Goal: Information Seeking & Learning: Understand process/instructions

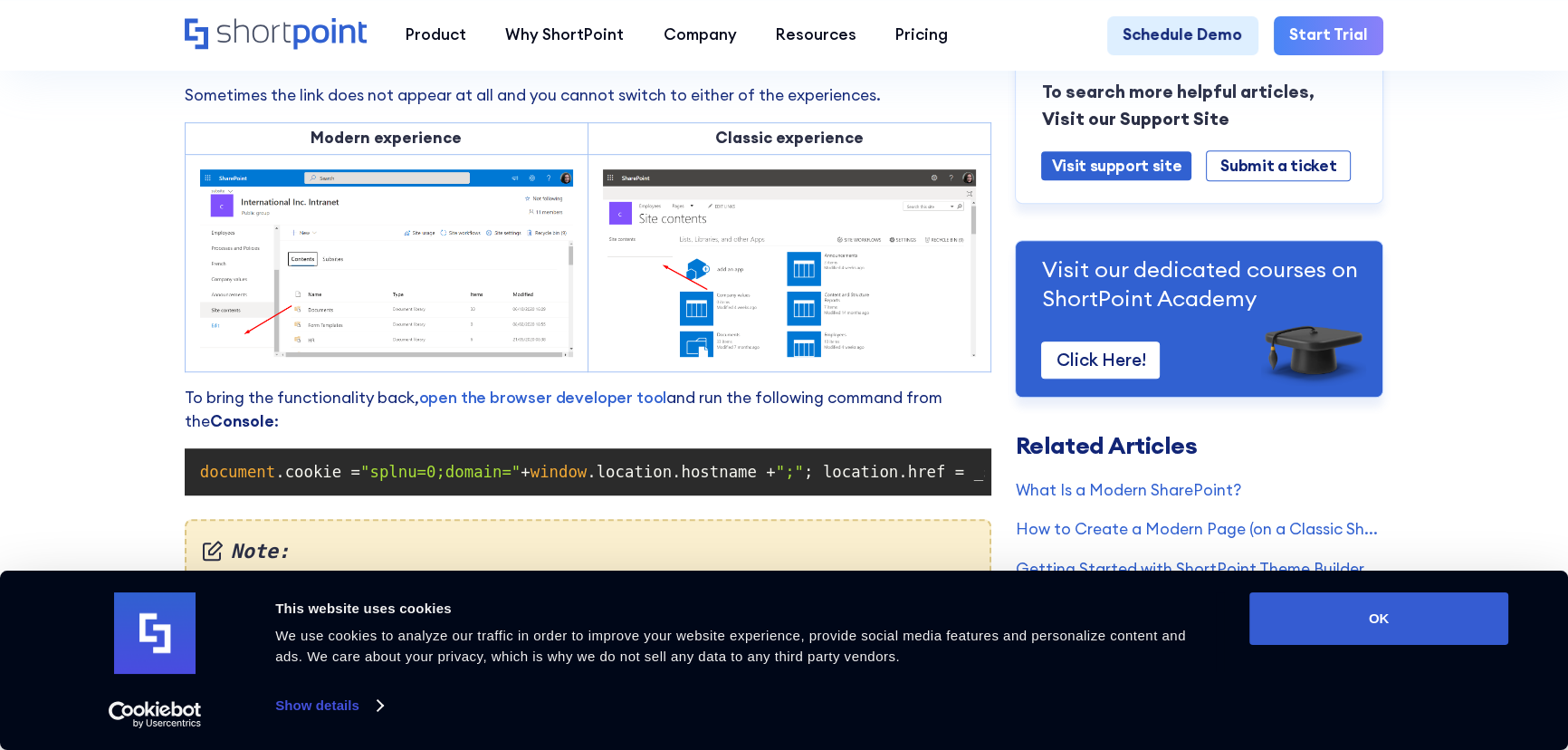
scroll to position [1334, 0]
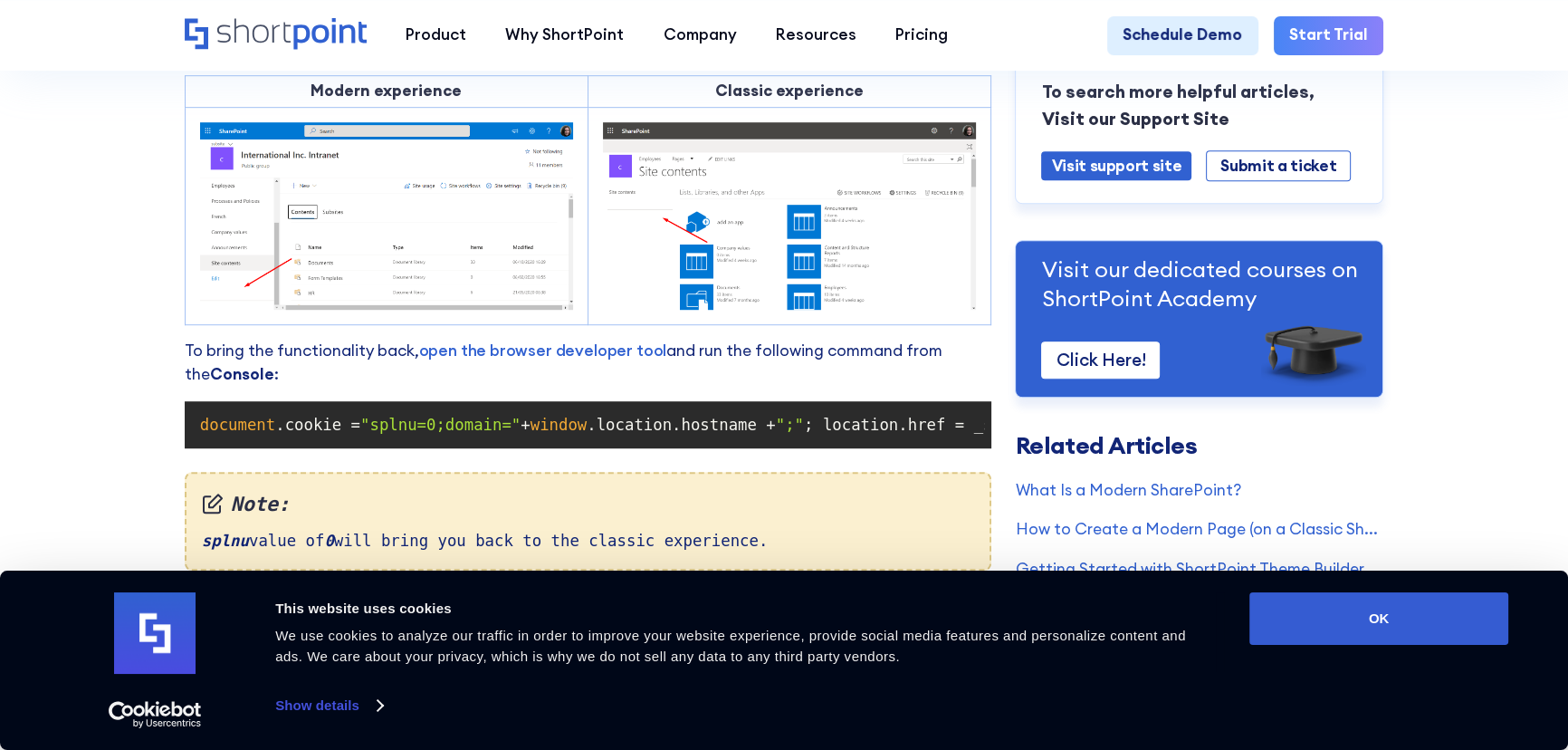
click at [387, 434] on span ""splnu=0;domain="" at bounding box center [441, 424] width 160 height 18
copy span "splnu"
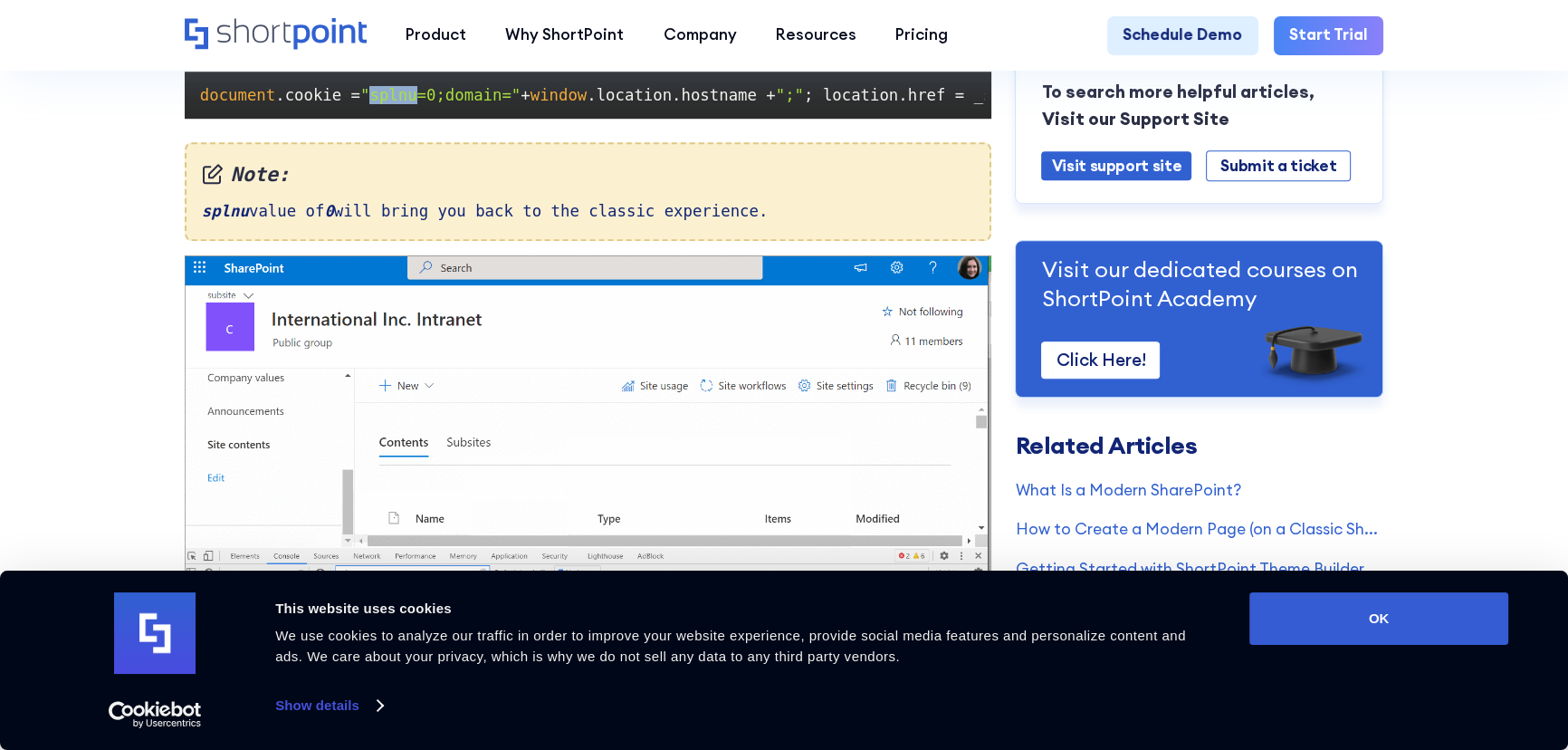
scroll to position [1580, 0]
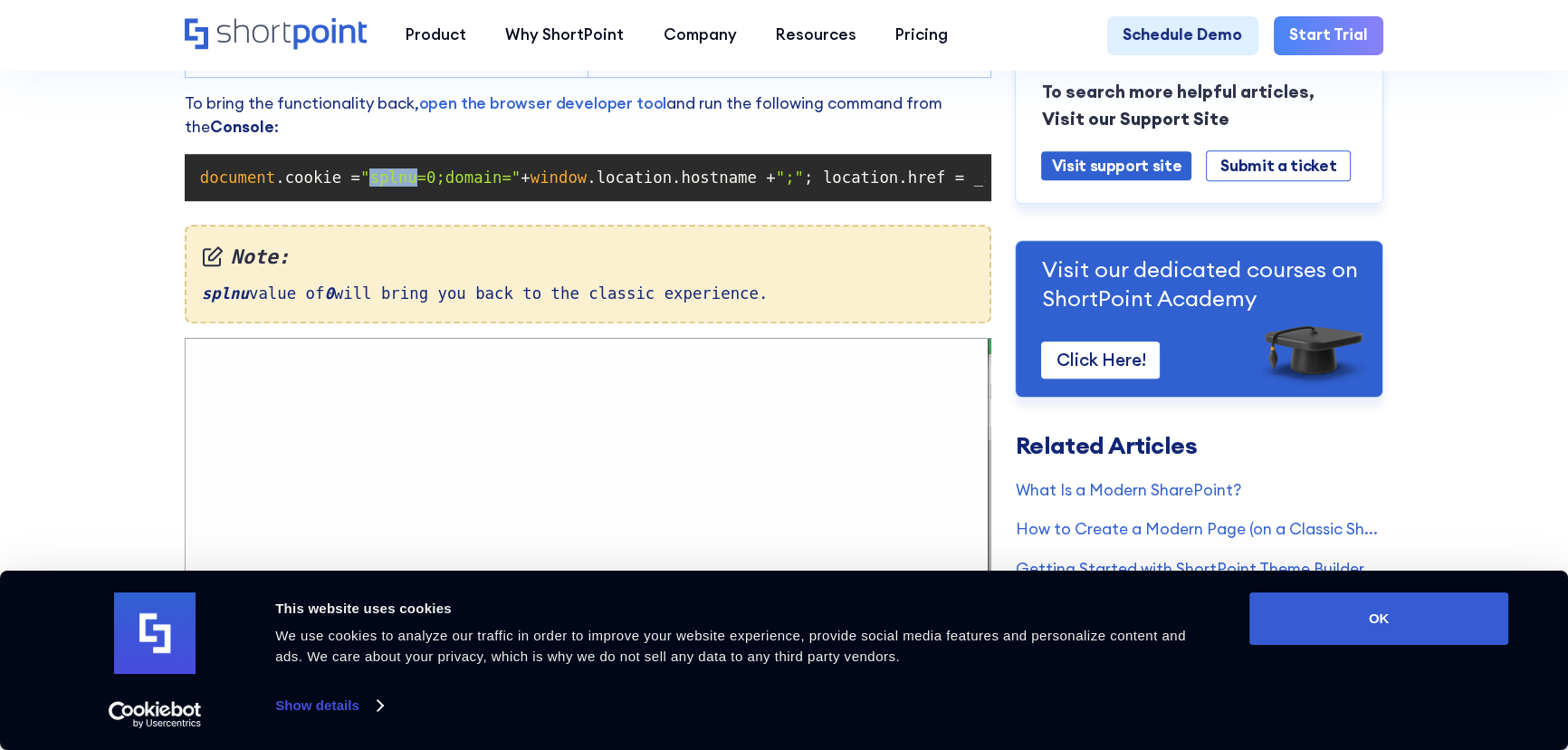
click at [392, 187] on span ""splnu=0;domain="" at bounding box center [441, 177] width 160 height 18
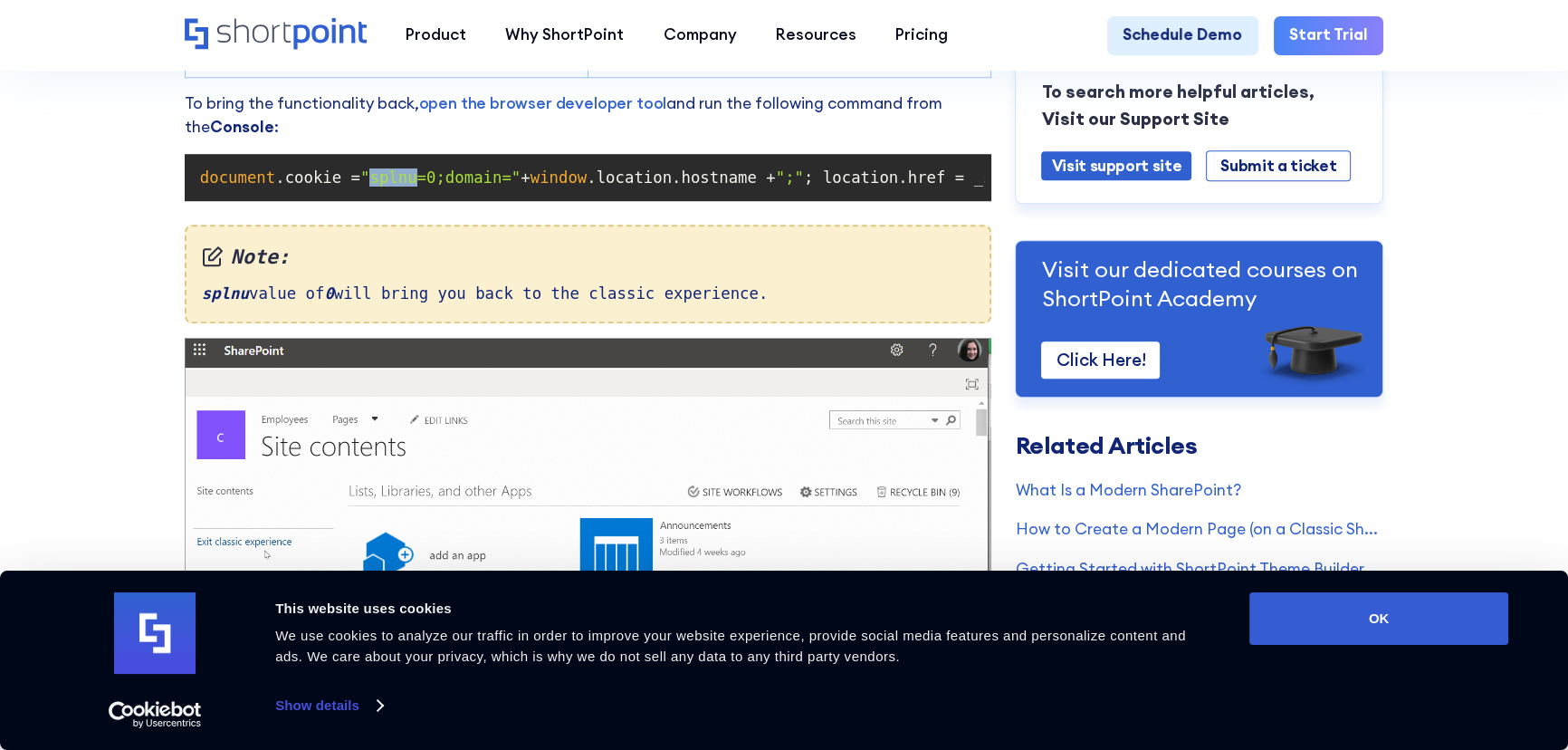
click at [392, 187] on span ""splnu=0;domain="" at bounding box center [441, 177] width 160 height 18
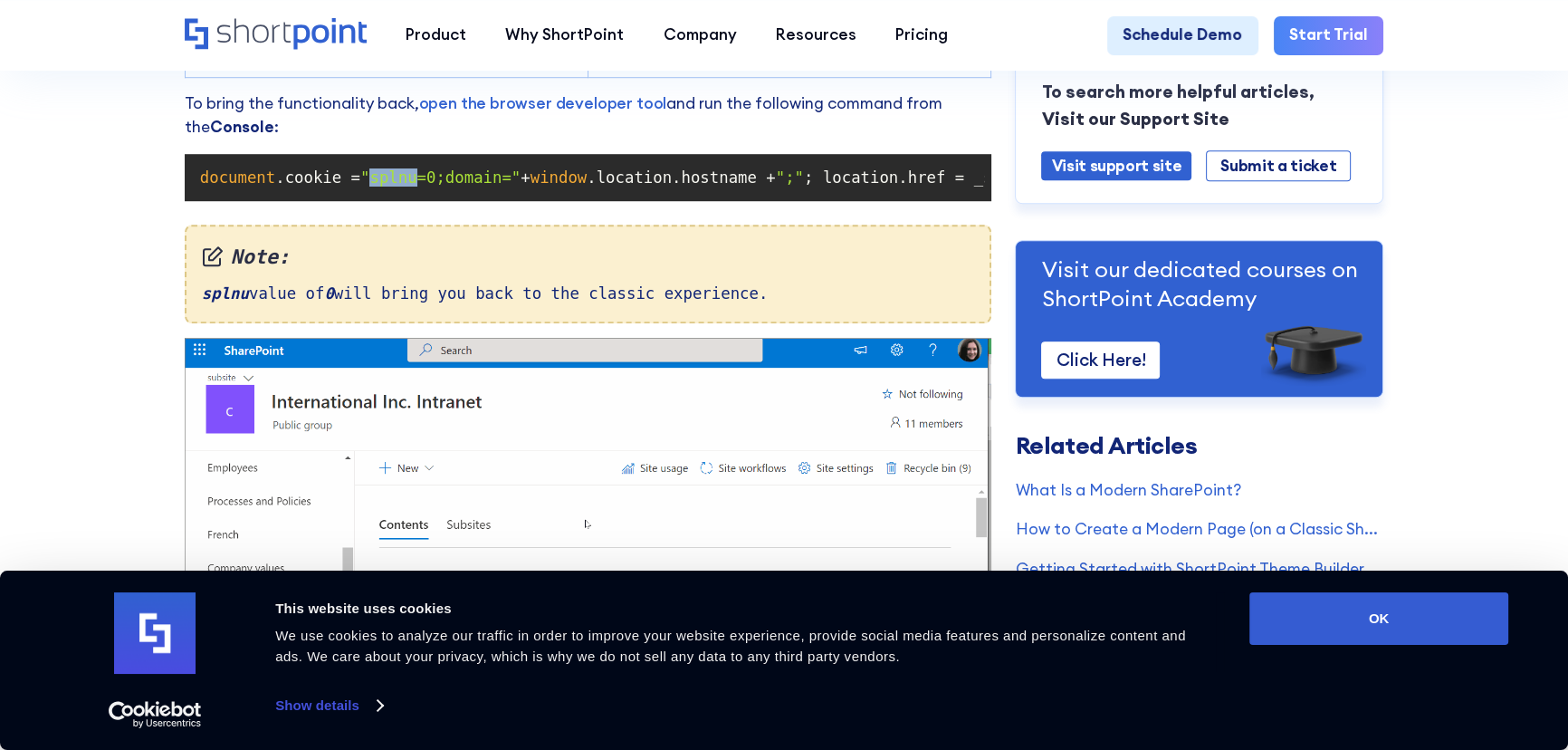
click at [363, 187] on span ""splnu=0;domain="" at bounding box center [441, 177] width 160 height 18
drag, startPoint x: 362, startPoint y: 189, endPoint x: 401, endPoint y: 187, distance: 39.1
click at [401, 187] on span ""splnu=0;domain="" at bounding box center [441, 177] width 160 height 18
copy span "splnu"
